Goal: Information Seeking & Learning: Understand process/instructions

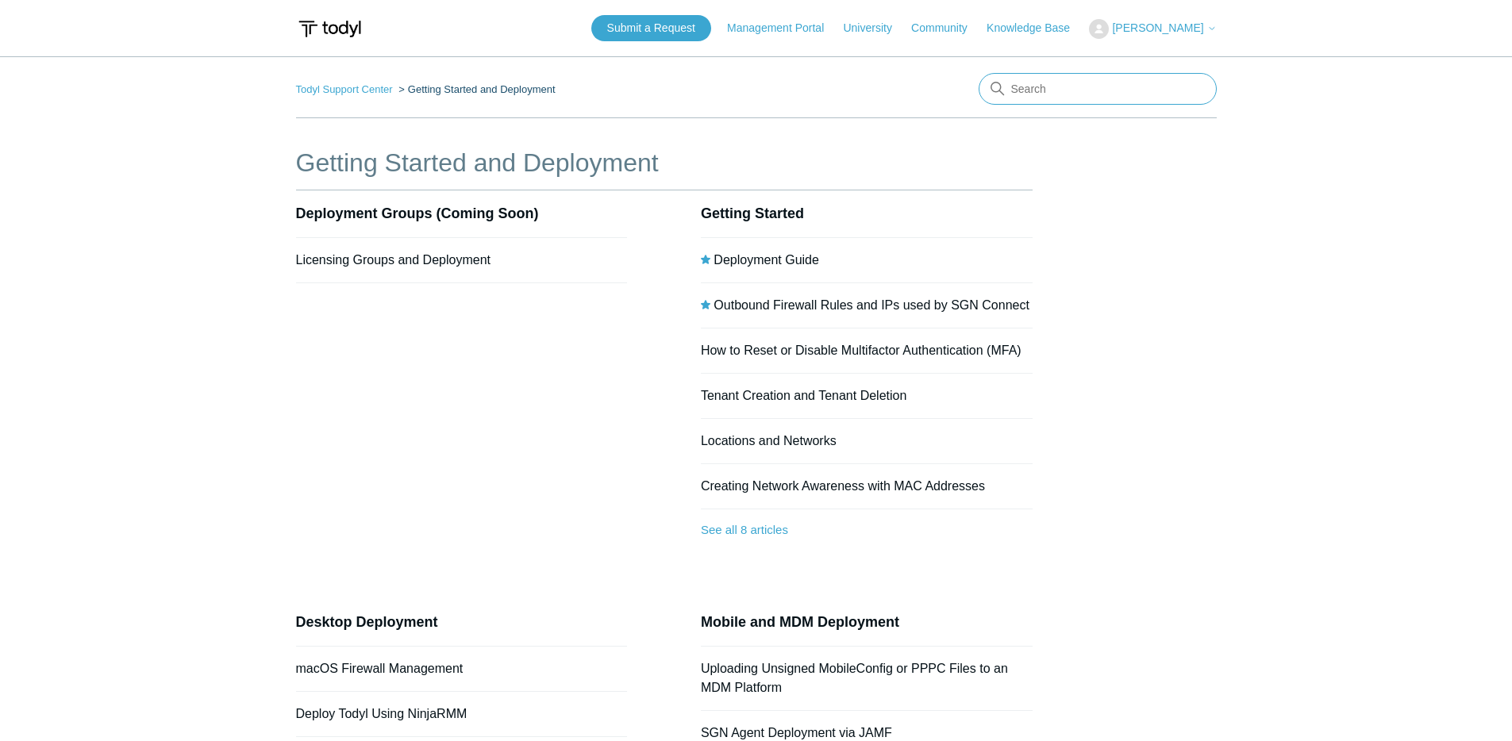
click at [1016, 87] on input "Search" at bounding box center [1098, 89] width 238 height 32
type input "remove"
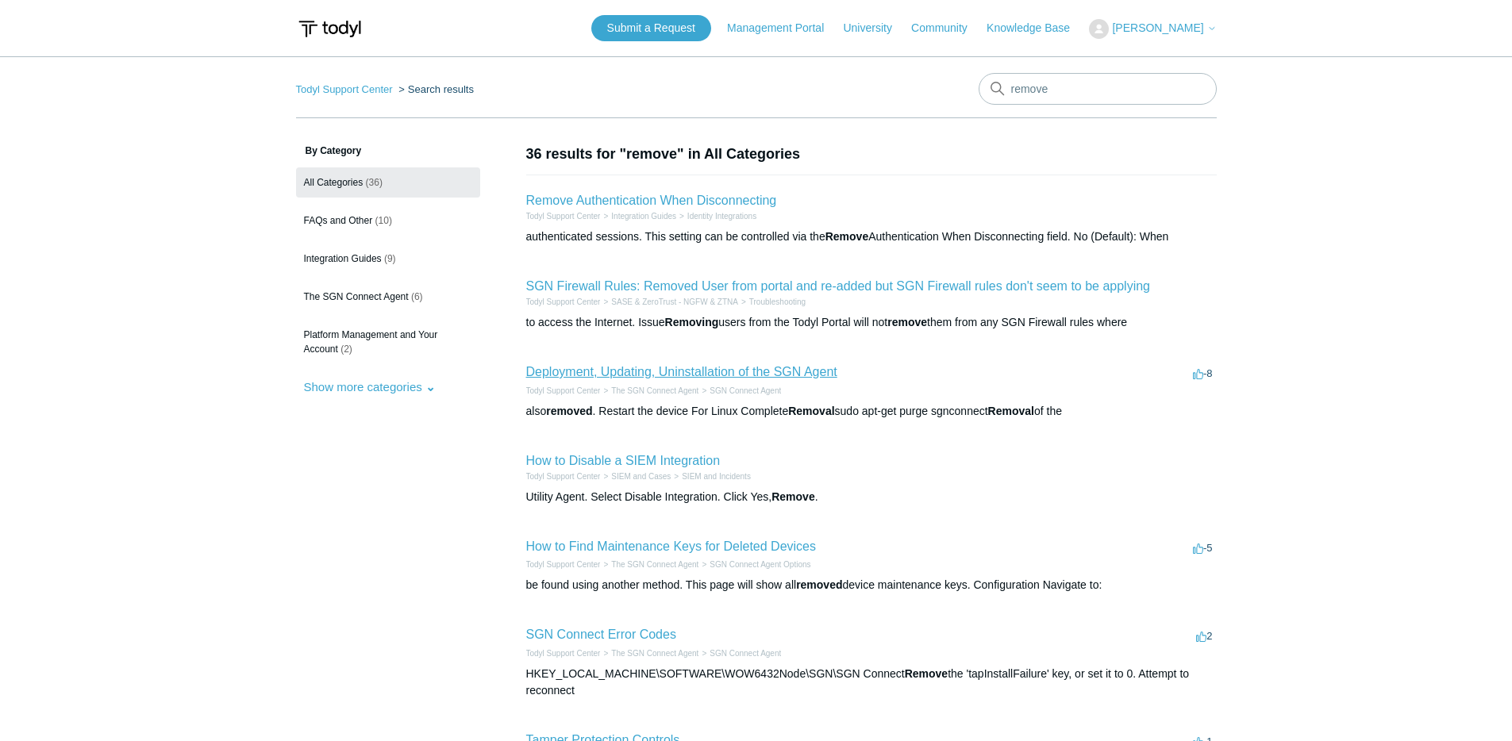
click at [805, 369] on link "Deployment, Updating, Uninstallation of the SGN Agent" at bounding box center [681, 371] width 311 height 13
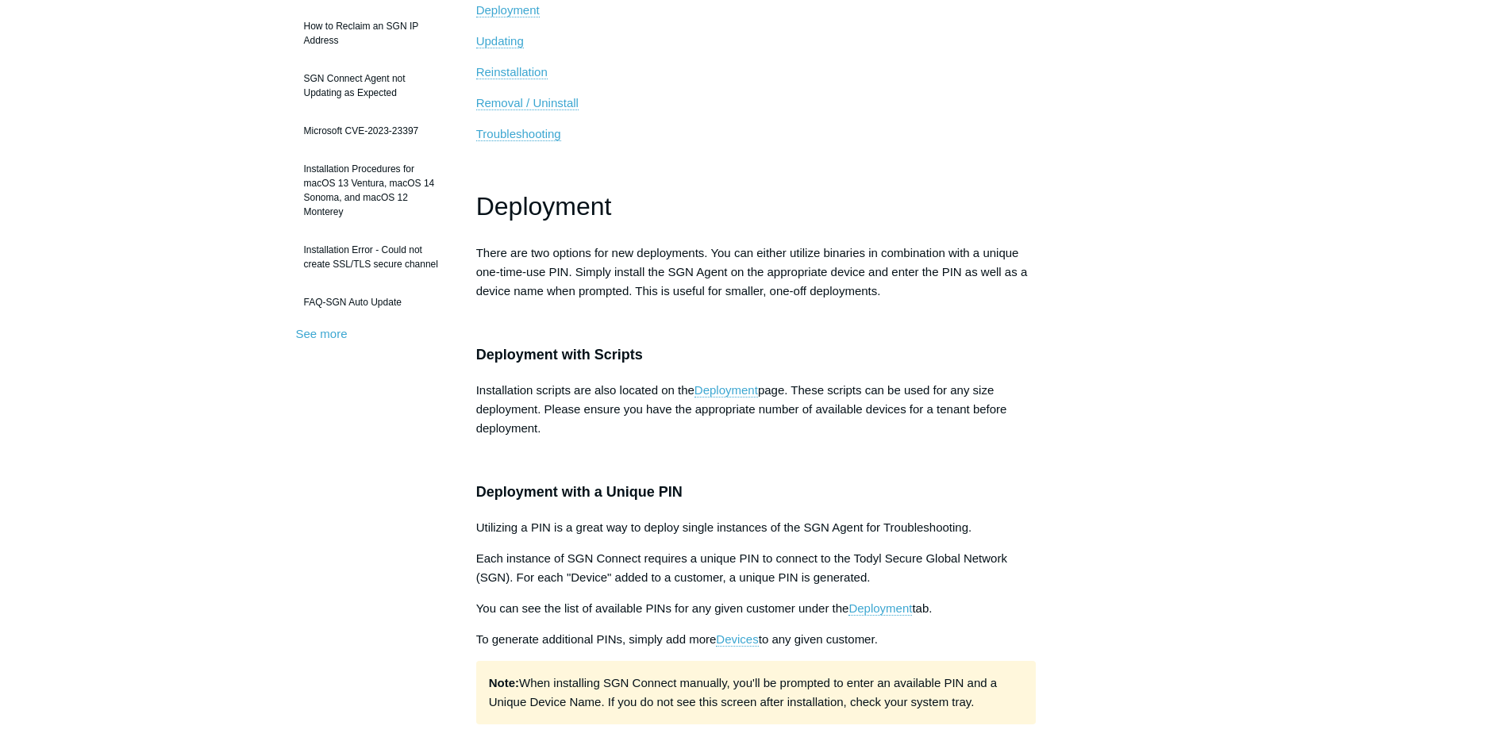
scroll to position [408, 0]
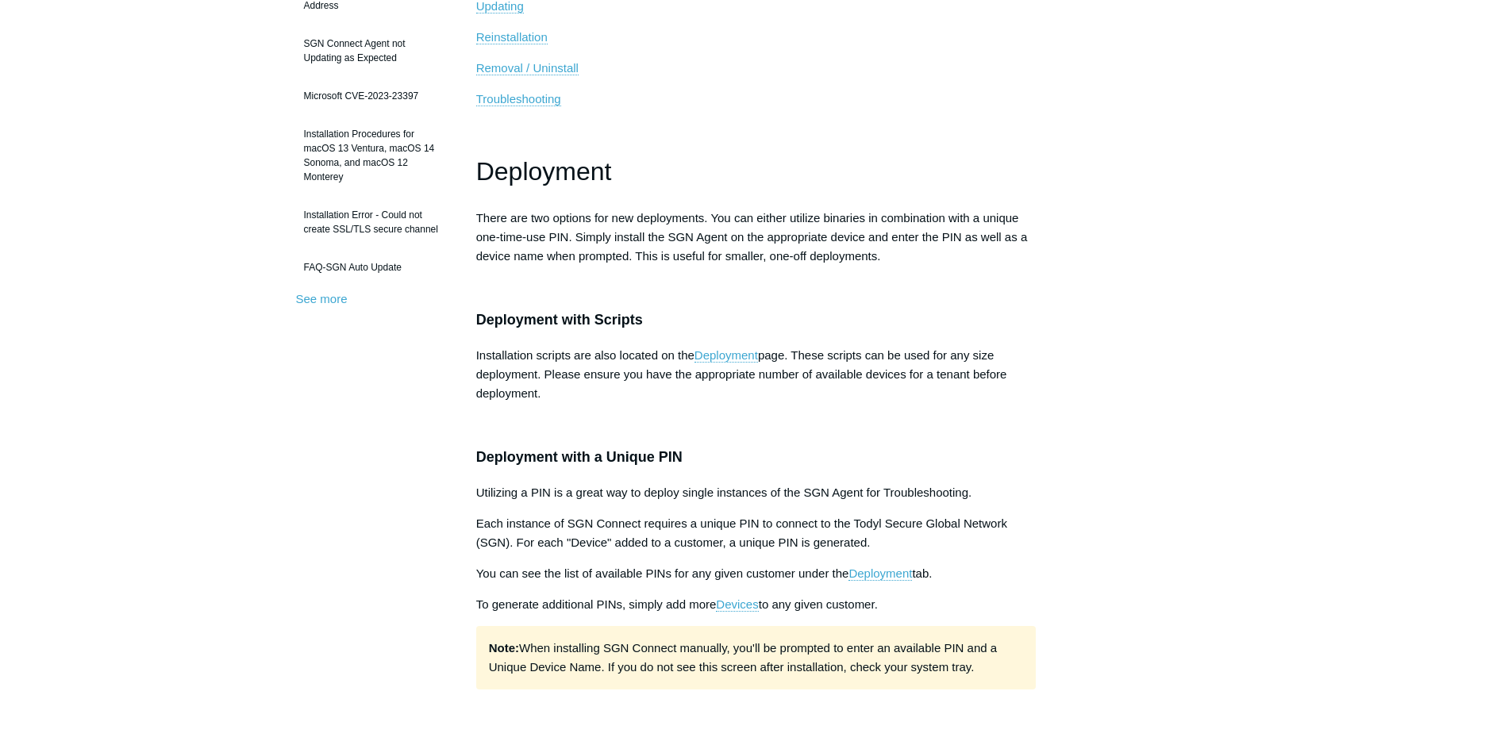
click at [508, 69] on span "Removal / Uninstall" at bounding box center [527, 67] width 102 height 13
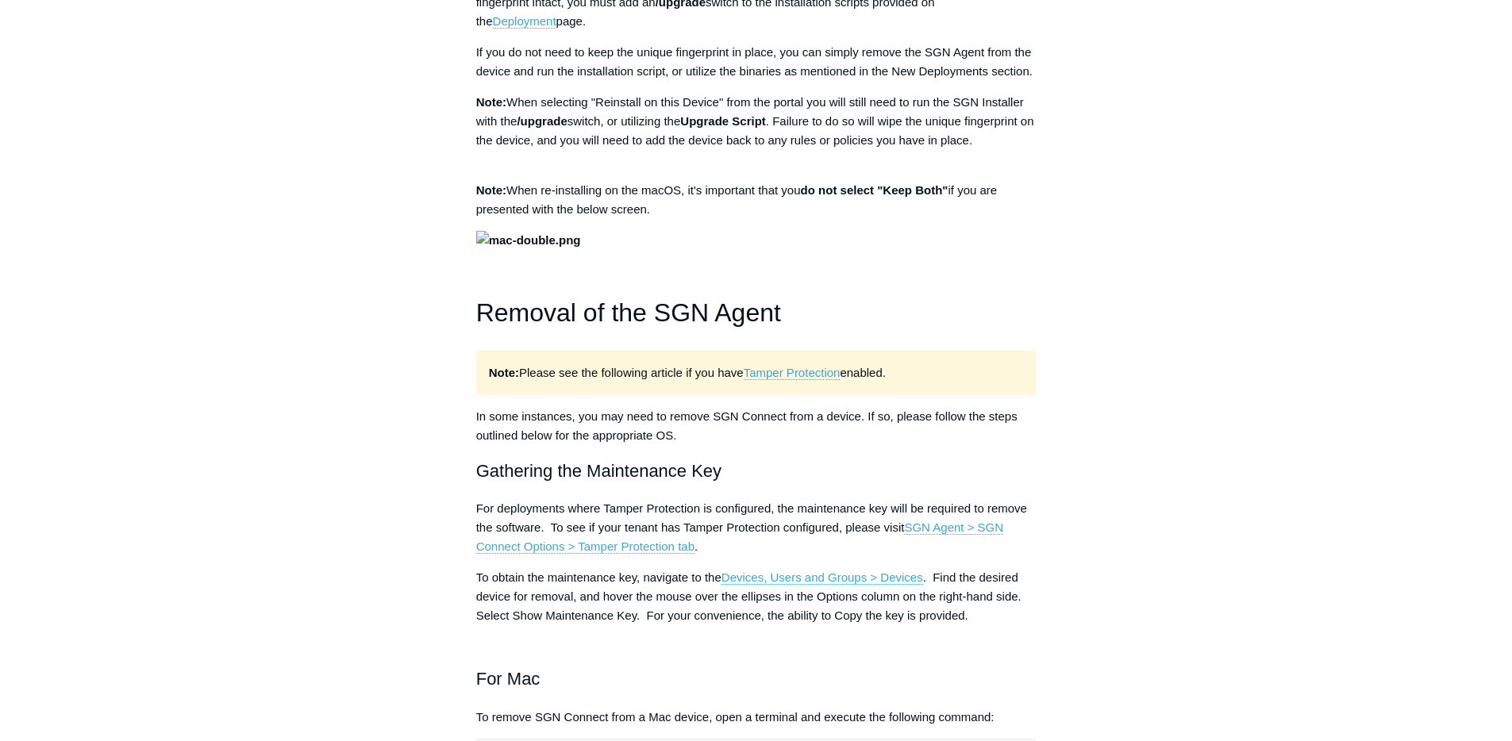
scroll to position [1832, 0]
